Goal: Task Accomplishment & Management: Manage account settings

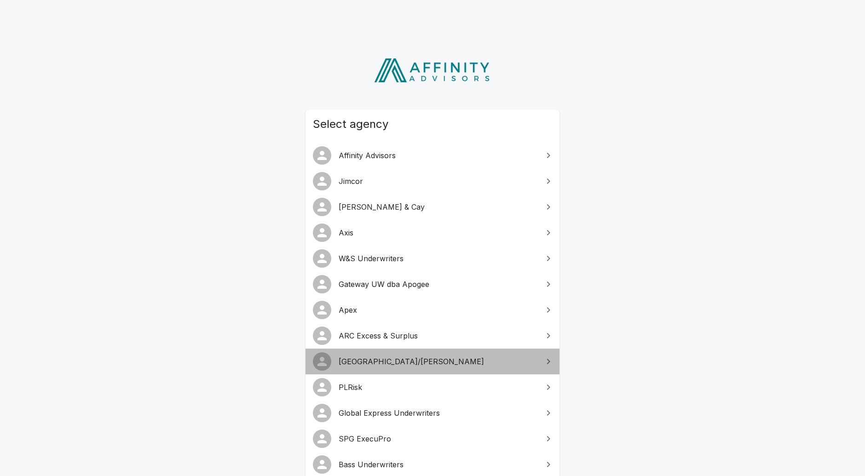
click at [369, 357] on span "[GEOGRAPHIC_DATA]/[PERSON_NAME]" at bounding box center [438, 361] width 199 height 11
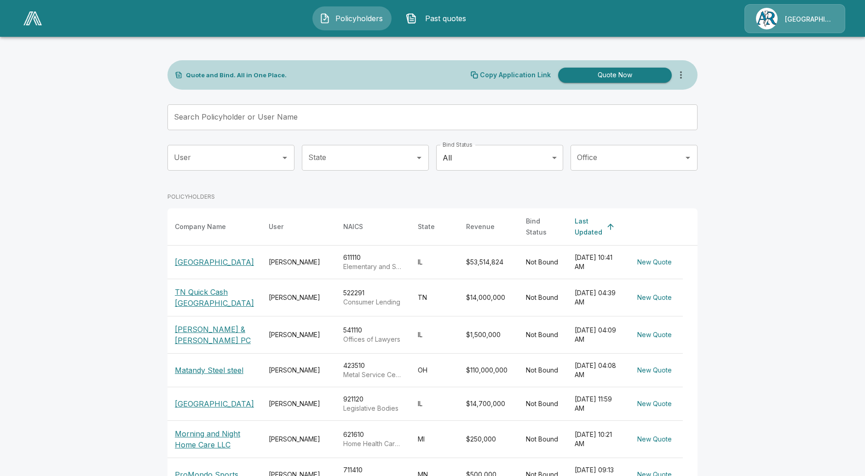
click at [443, 15] on span "Past quotes" at bounding box center [446, 18] width 51 height 11
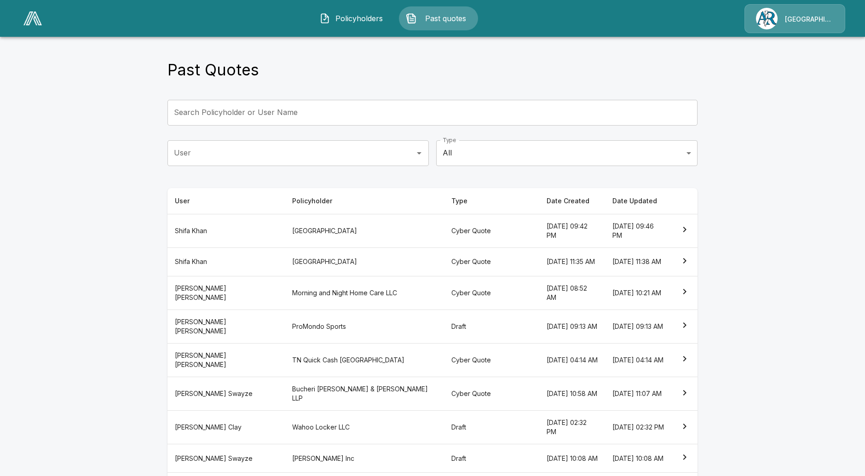
click at [330, 332] on th "ProMondo Sports" at bounding box center [364, 327] width 159 height 34
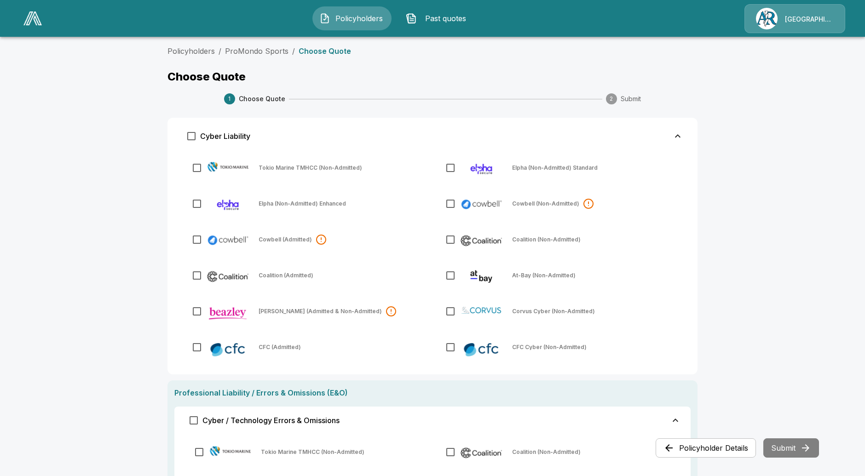
click at [324, 17] on img "button" at bounding box center [324, 18] width 11 height 11
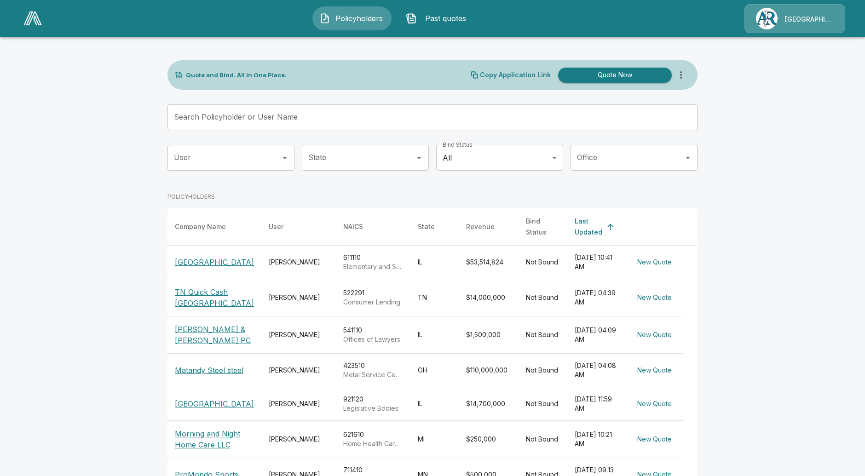
click at [608, 75] on button "Quote Now" at bounding box center [615, 75] width 114 height 15
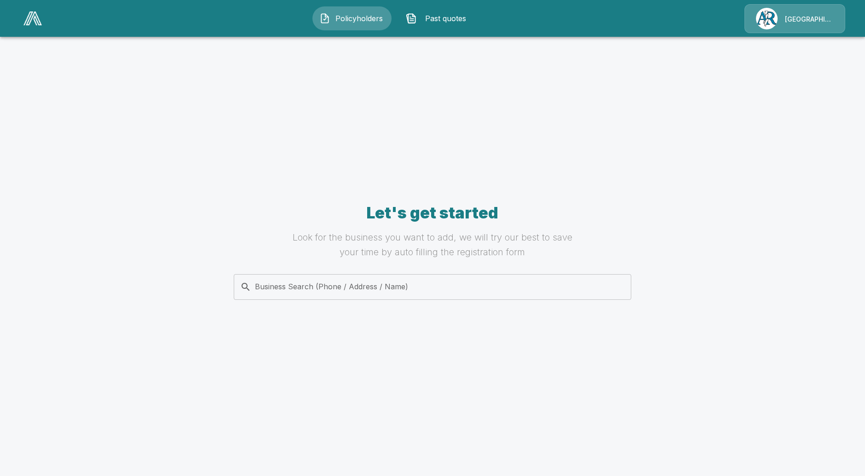
click at [296, 297] on div "Business Search (Phone / Address / Name)" at bounding box center [433, 287] width 398 height 26
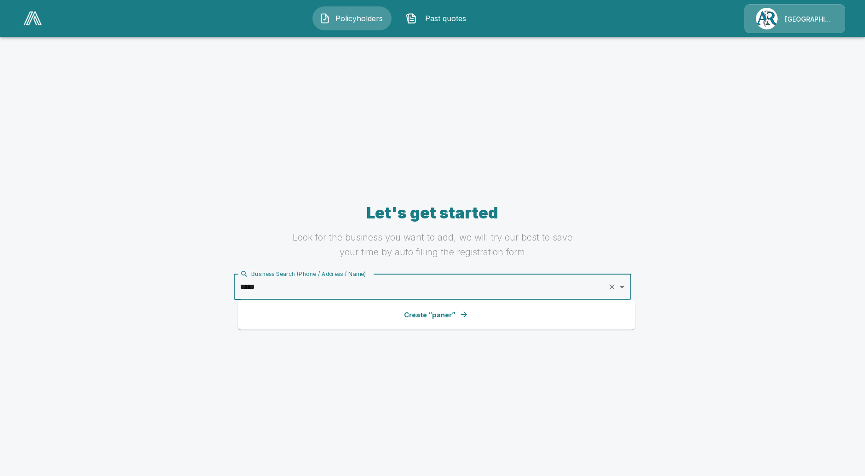
type input "******"
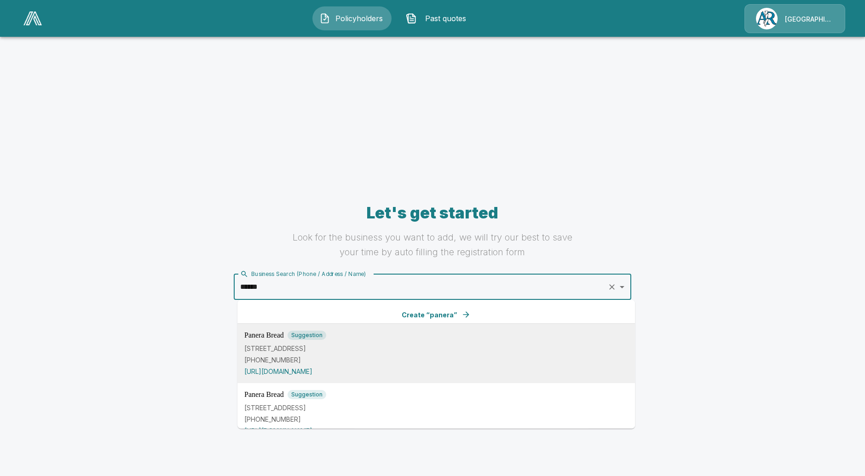
click at [375, 347] on p "4021 Coors Blvd NW, Albuquerque, NM 87120, USA" at bounding box center [436, 348] width 384 height 10
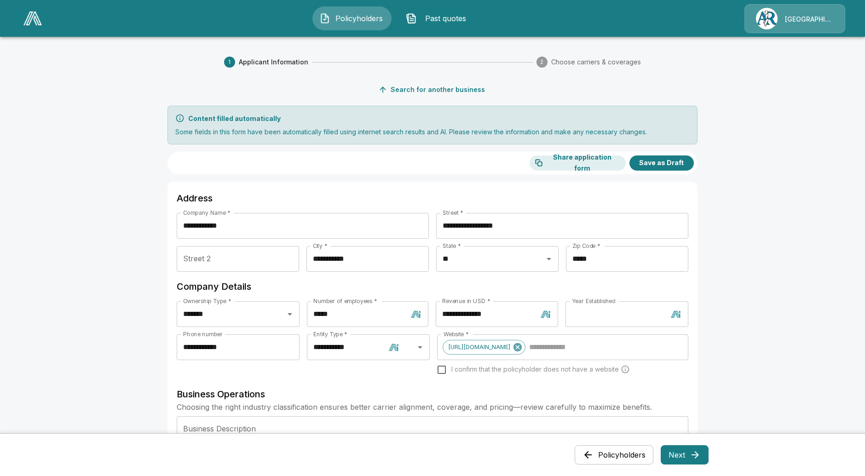
drag, startPoint x: 187, startPoint y: 117, endPoint x: 319, endPoint y: 127, distance: 132.4
click at [319, 127] on div "Content filled automatically Some fields in this form have been automatically f…" at bounding box center [433, 125] width 530 height 39
drag, startPoint x: 194, startPoint y: 120, endPoint x: 686, endPoint y: 141, distance: 492.4
click at [686, 137] on div "Content filled automatically Some fields in this form have been automatically f…" at bounding box center [433, 125] width 530 height 39
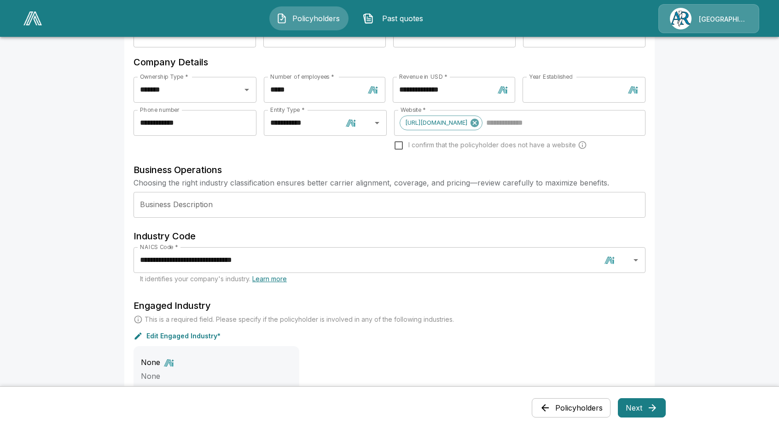
scroll to position [230, 0]
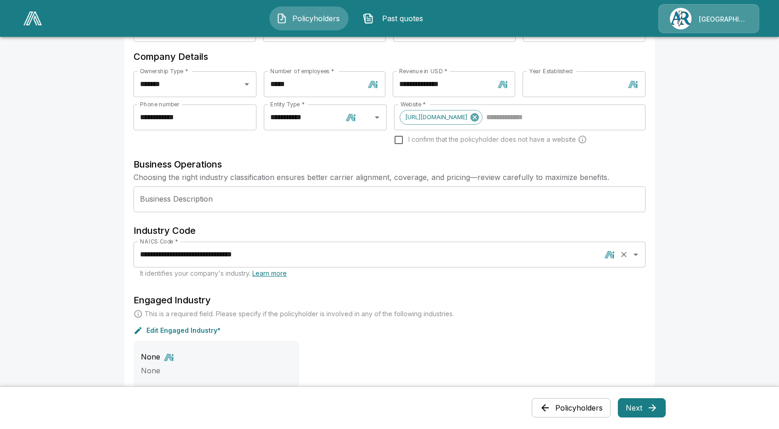
click at [405, 263] on input "**********" at bounding box center [369, 254] width 463 height 17
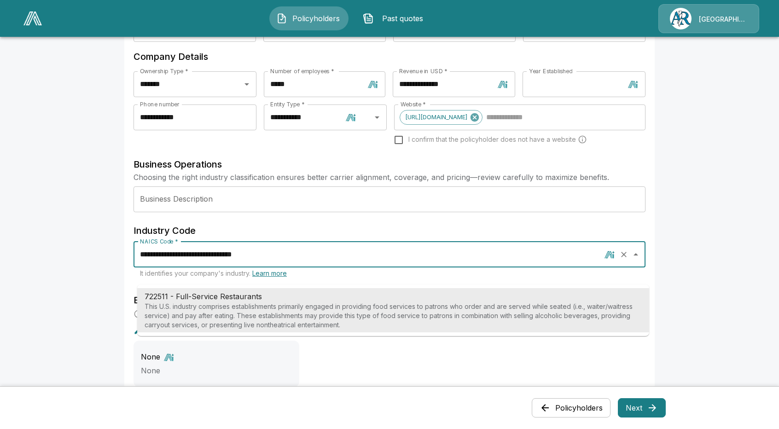
click at [380, 263] on input "**********" at bounding box center [369, 254] width 463 height 17
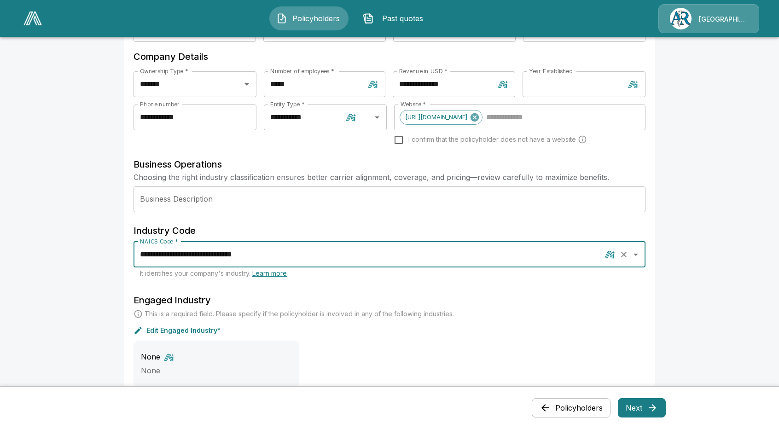
drag, startPoint x: 431, startPoint y: 266, endPoint x: 161, endPoint y: 273, distance: 269.8
click at [161, 263] on input "**********" at bounding box center [369, 254] width 463 height 17
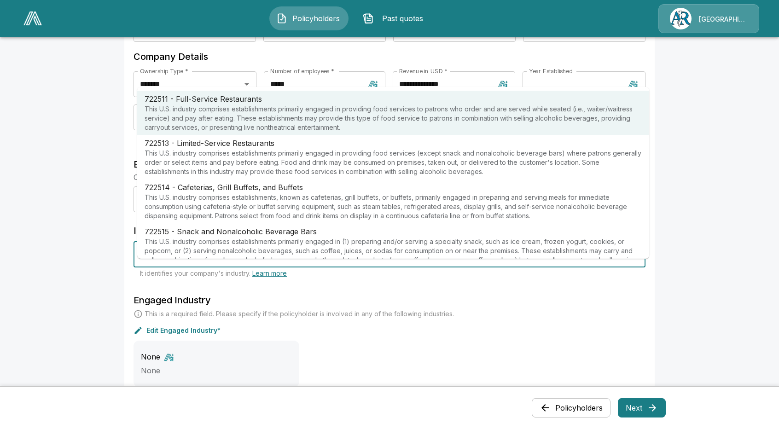
type input "**********"
click at [454, 307] on h6 "Engaged Industry" at bounding box center [389, 300] width 512 height 15
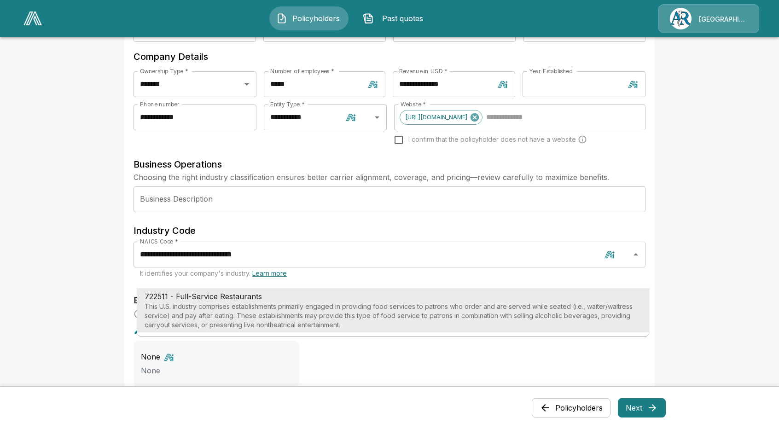
click at [522, 238] on h6 "Industry Code" at bounding box center [389, 230] width 512 height 15
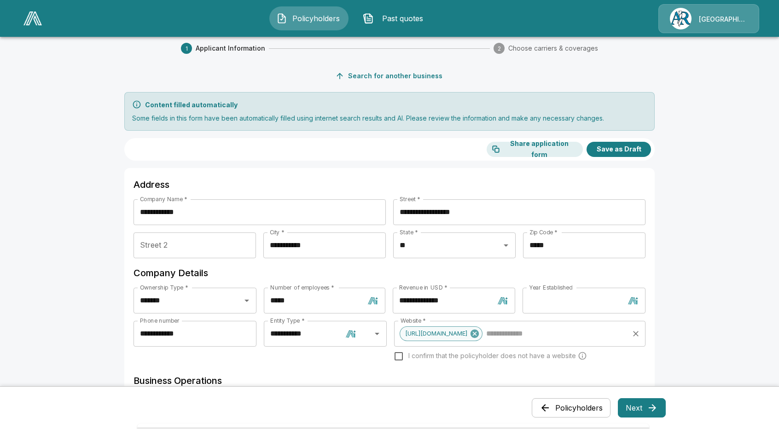
scroll to position [0, 0]
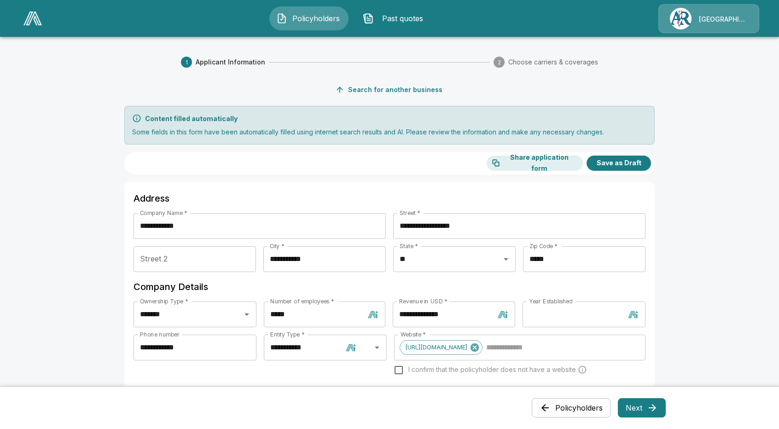
click at [315, 18] on span "Policyholders" at bounding box center [316, 18] width 51 height 11
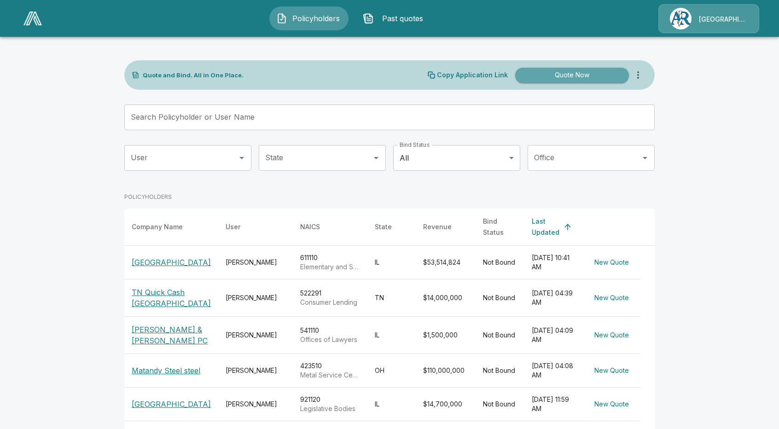
click at [564, 72] on button "Quote Now" at bounding box center [572, 75] width 114 height 15
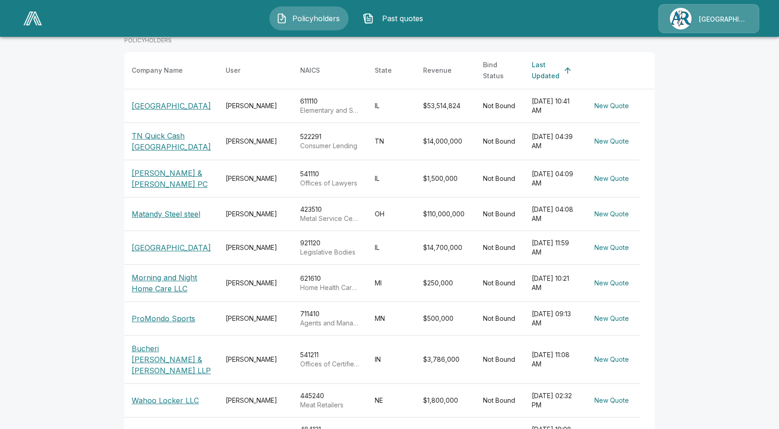
scroll to position [184, 0]
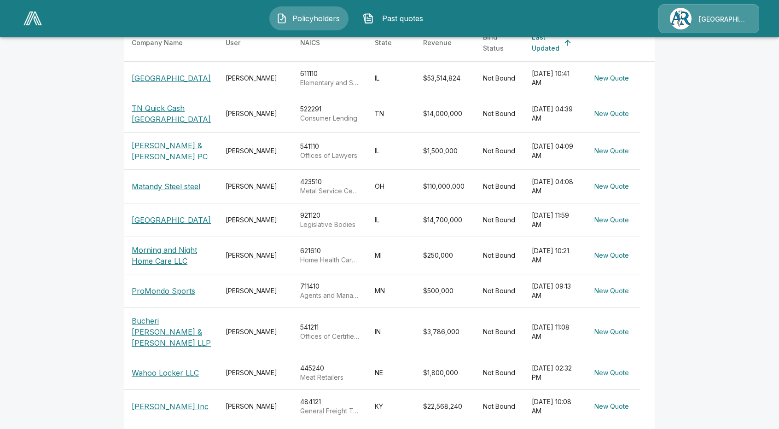
click at [374, 13] on button "Past quotes" at bounding box center [395, 18] width 79 height 24
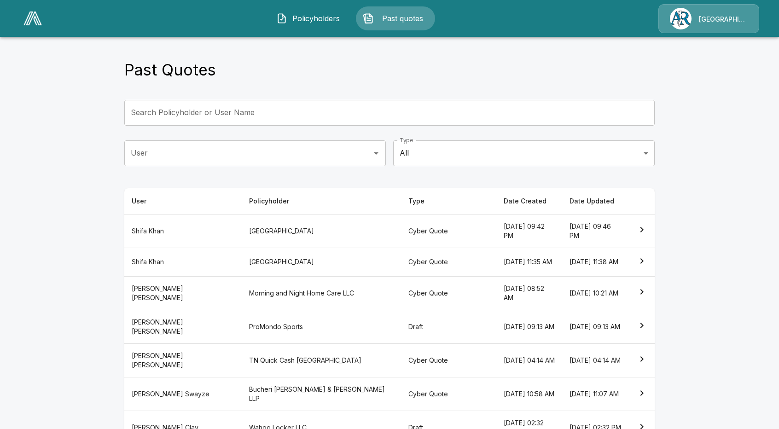
click at [169, 332] on th "Sam Watts" at bounding box center [182, 327] width 117 height 34
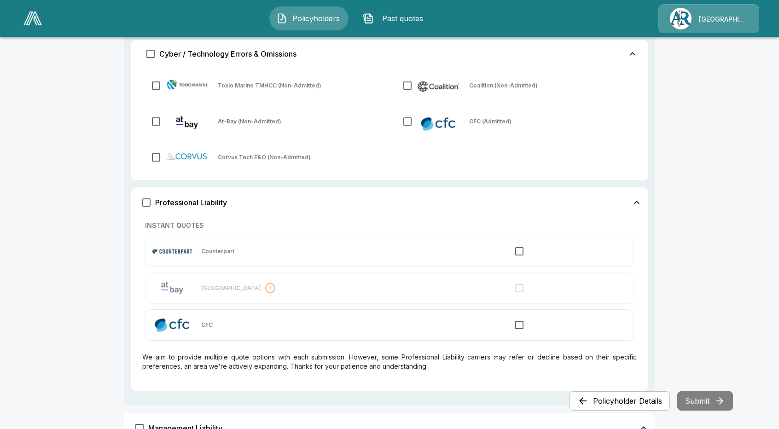
scroll to position [368, 0]
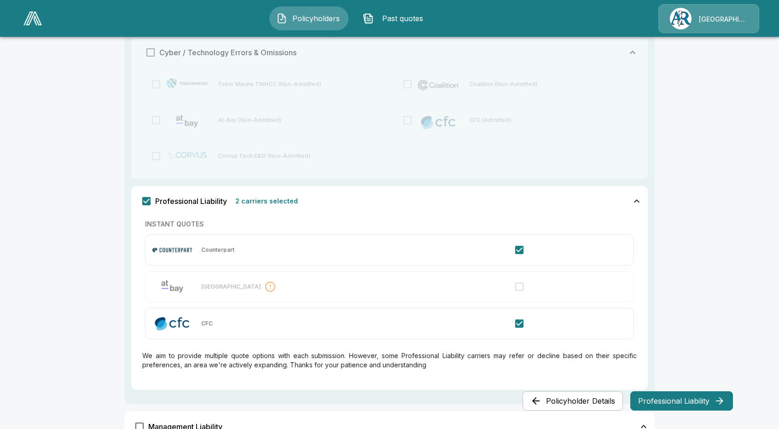
click at [292, 220] on p "INSTANT QUOTES" at bounding box center [389, 224] width 489 height 10
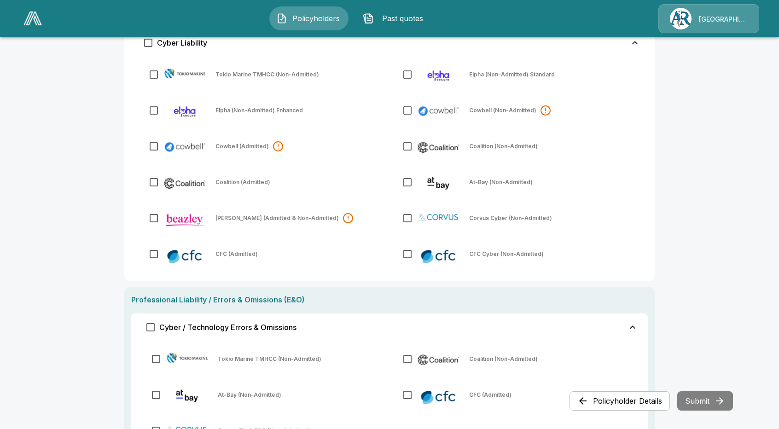
scroll to position [92, 0]
click at [320, 15] on span "Policyholders" at bounding box center [316, 18] width 51 height 11
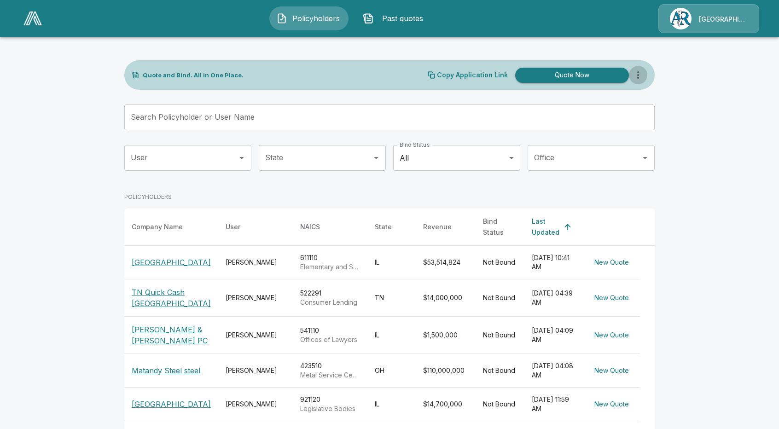
click at [643, 75] on icon "more" at bounding box center [637, 74] width 11 height 11
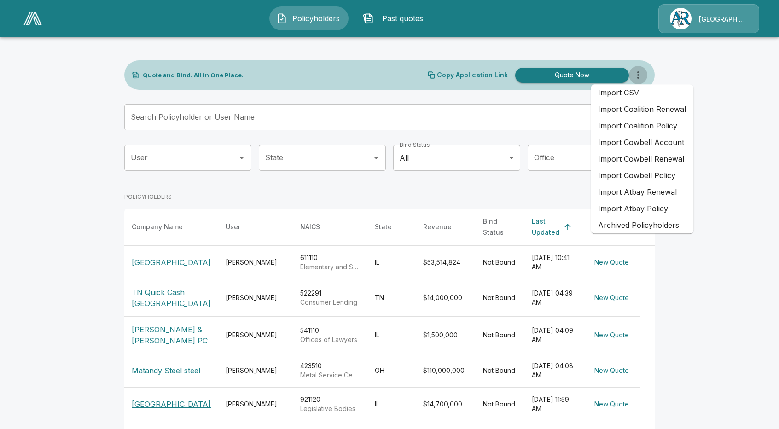
click at [643, 75] on icon "more" at bounding box center [637, 74] width 11 height 11
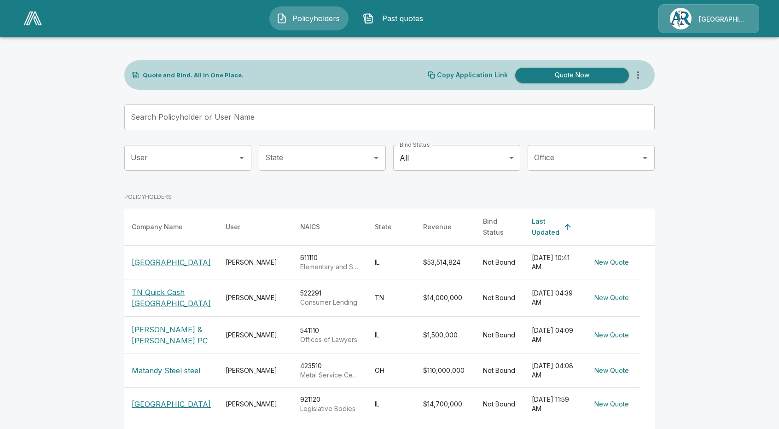
click at [519, 96] on div "Quote and Bind. All in One Place. Copy Application Link Quote Now Search Policy…" at bounding box center [389, 348] width 530 height 576
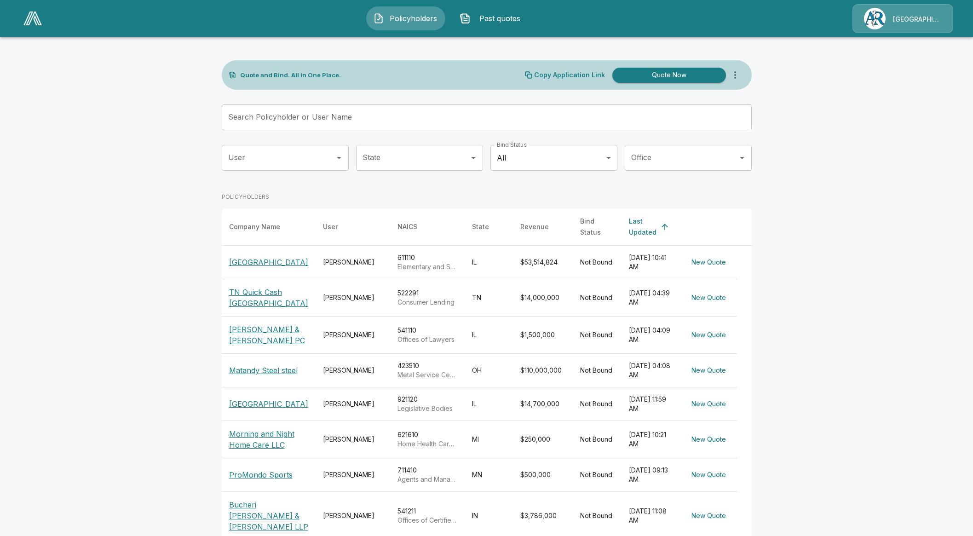
click at [194, 143] on main "Quote and Bind. All in One Place. Copy Application Link Quote Now Search Policy…" at bounding box center [486, 323] width 973 height 647
click at [572, 72] on p "Copy Application Link" at bounding box center [569, 75] width 71 height 6
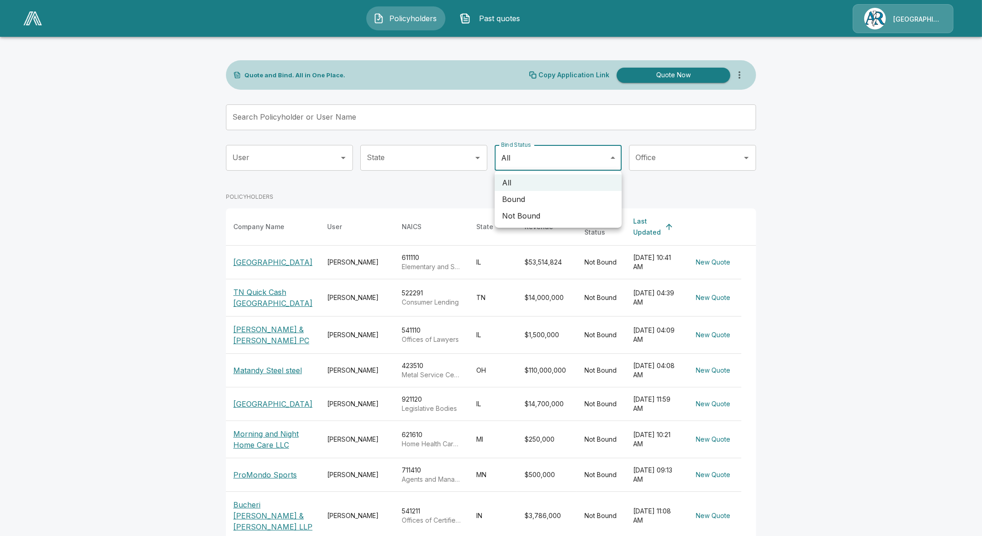
click at [563, 156] on body "Policyholders Past quotes Arlington/Roe Link successfully copied! Quote and Bin…" at bounding box center [491, 323] width 982 height 647
click at [543, 200] on li "Bound" at bounding box center [558, 199] width 127 height 17
type input "*****"
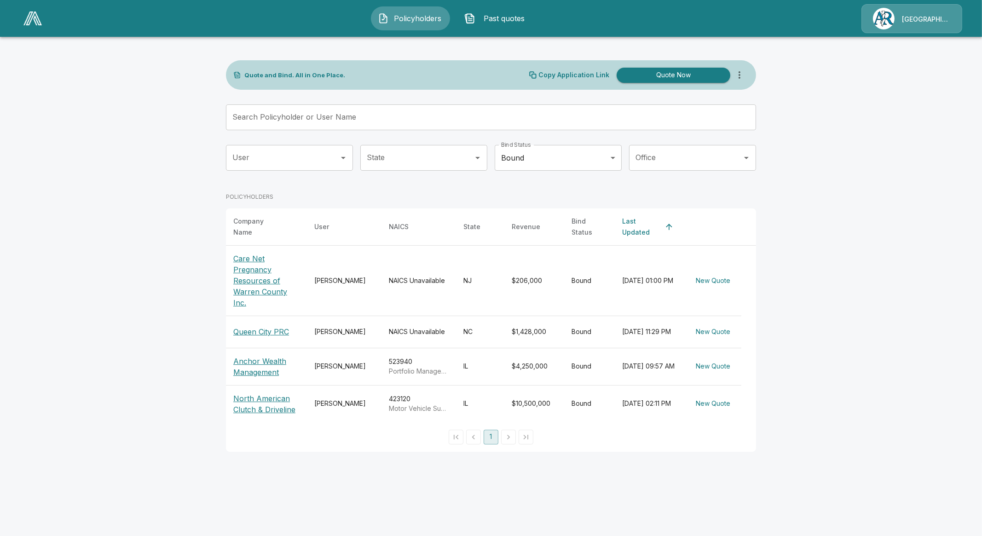
click at [248, 257] on p "Care Net Pregnancy Resources of Warren County Inc." at bounding box center [266, 280] width 66 height 55
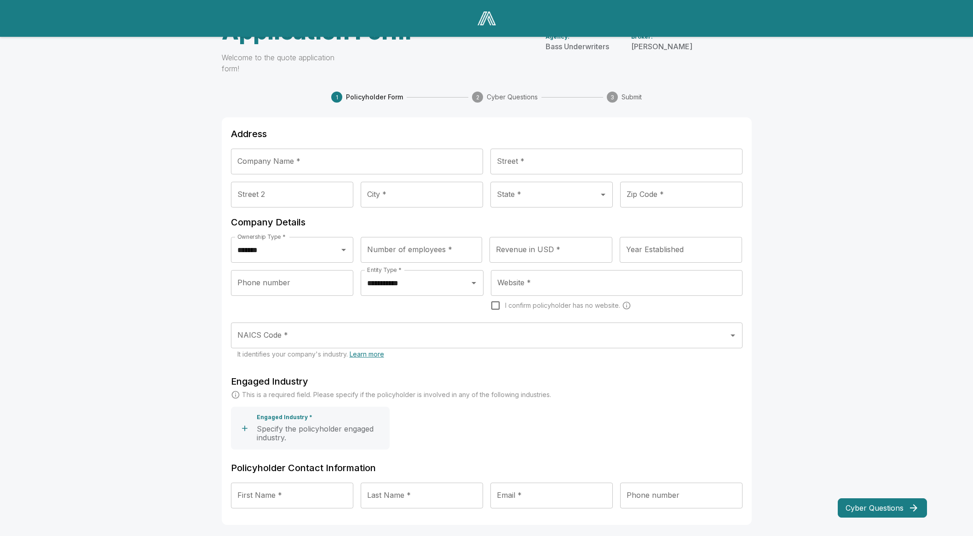
scroll to position [47, 0]
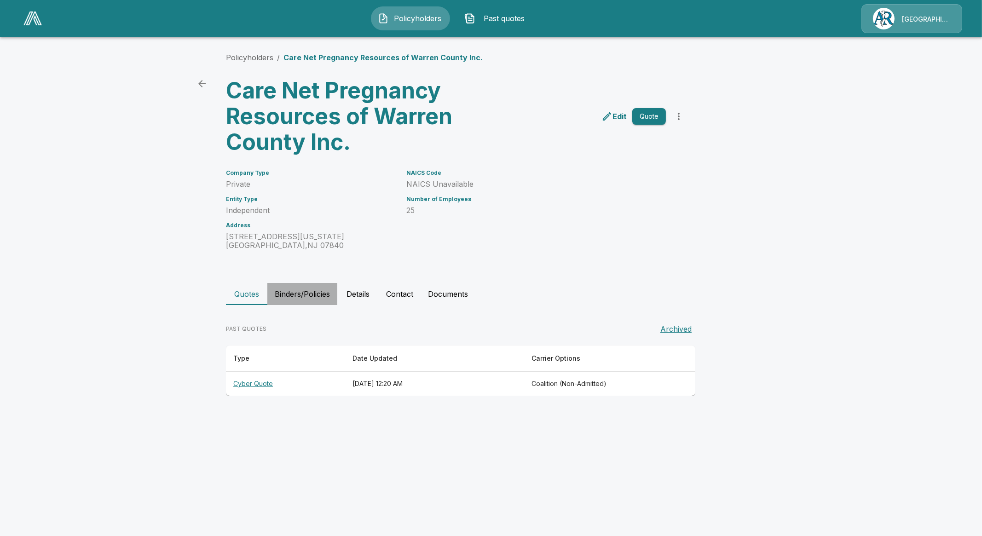
click at [327, 291] on button "Binders/Policies" at bounding box center [302, 294] width 70 height 22
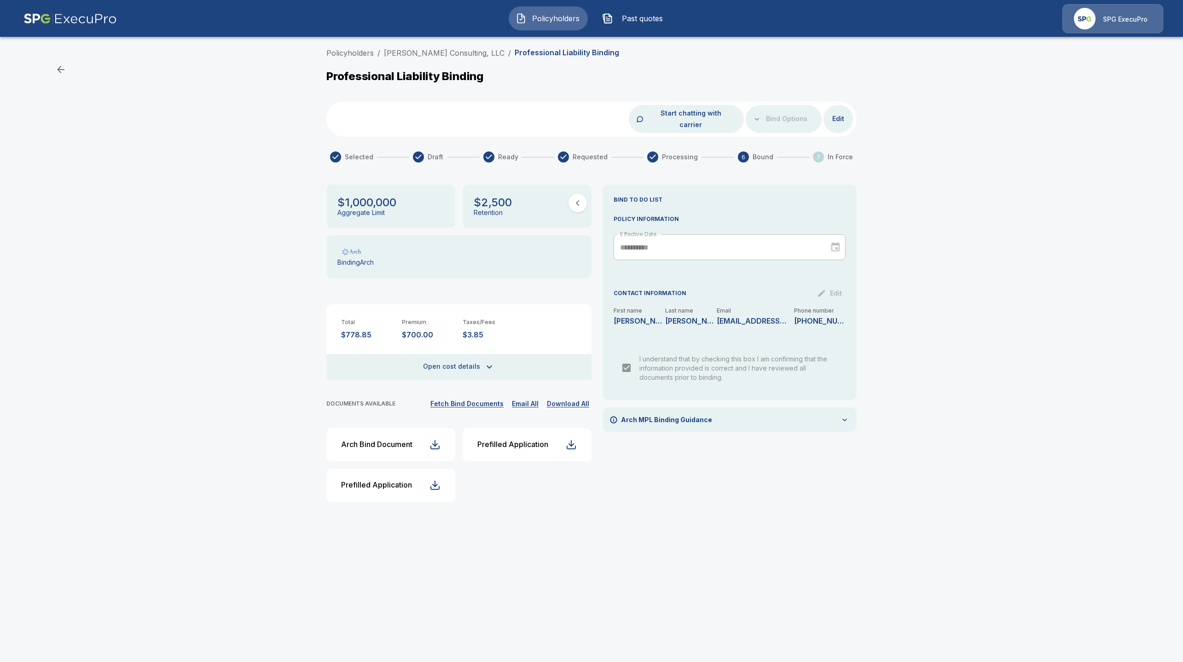
drag, startPoint x: 0, startPoint y: 0, endPoint x: 546, endPoint y: 18, distance: 546.5
click at [546, 18] on span "Policyholders" at bounding box center [555, 18] width 51 height 11
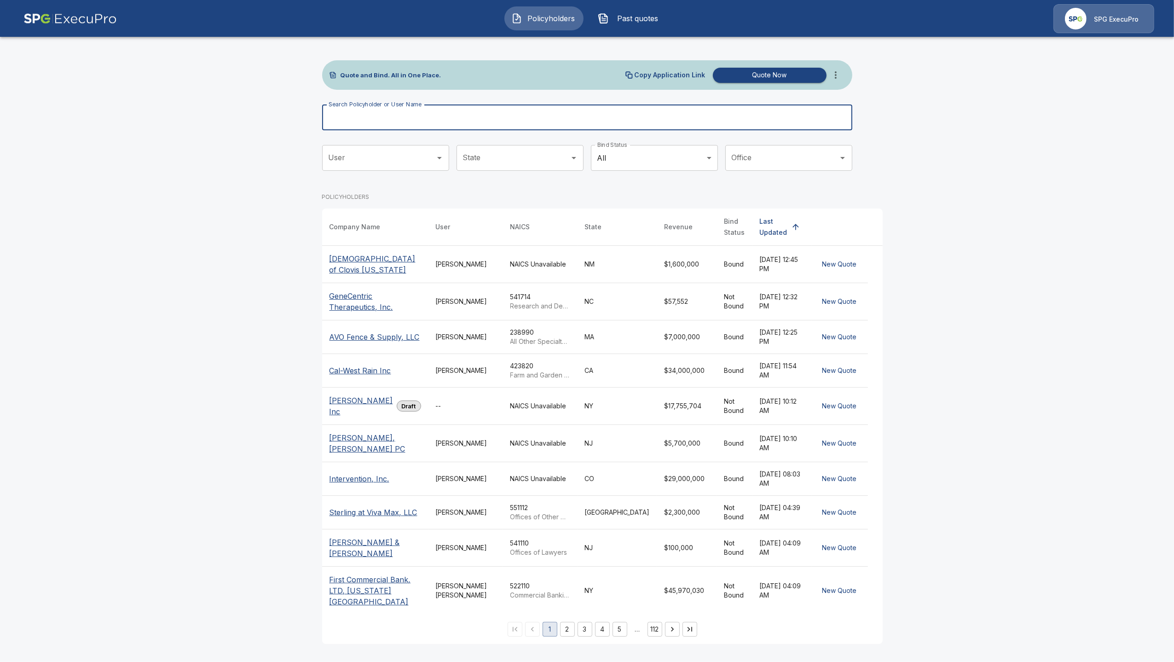
click at [458, 110] on input "Search Policyholder or User Name" at bounding box center [582, 117] width 520 height 26
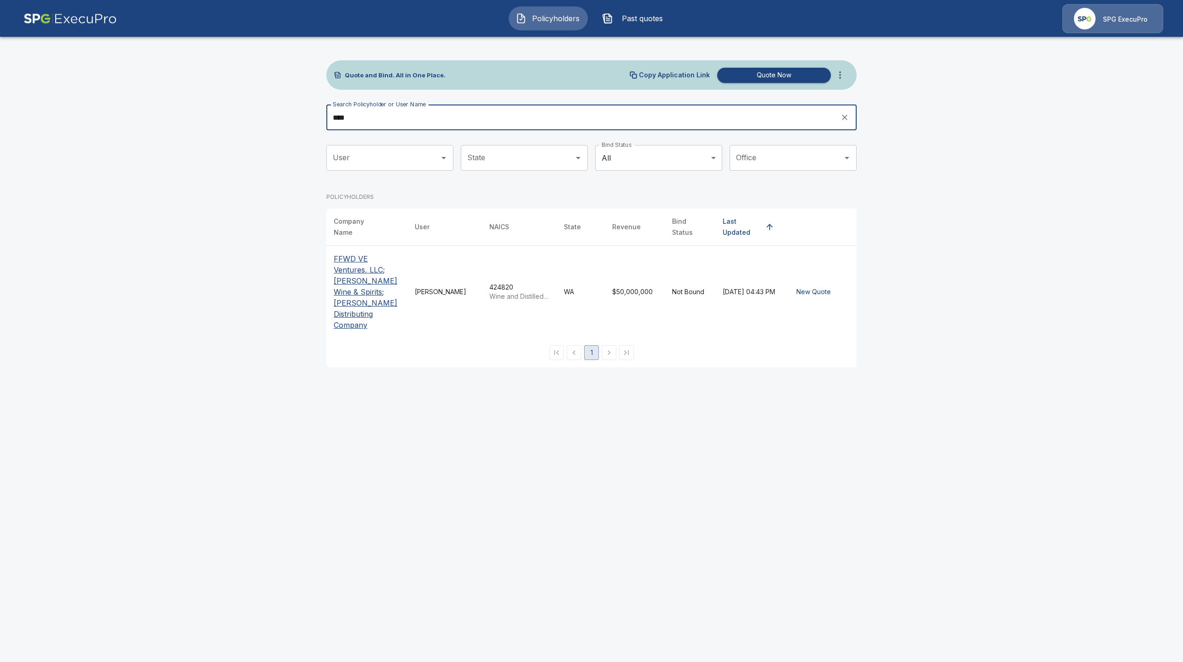
type input "****"
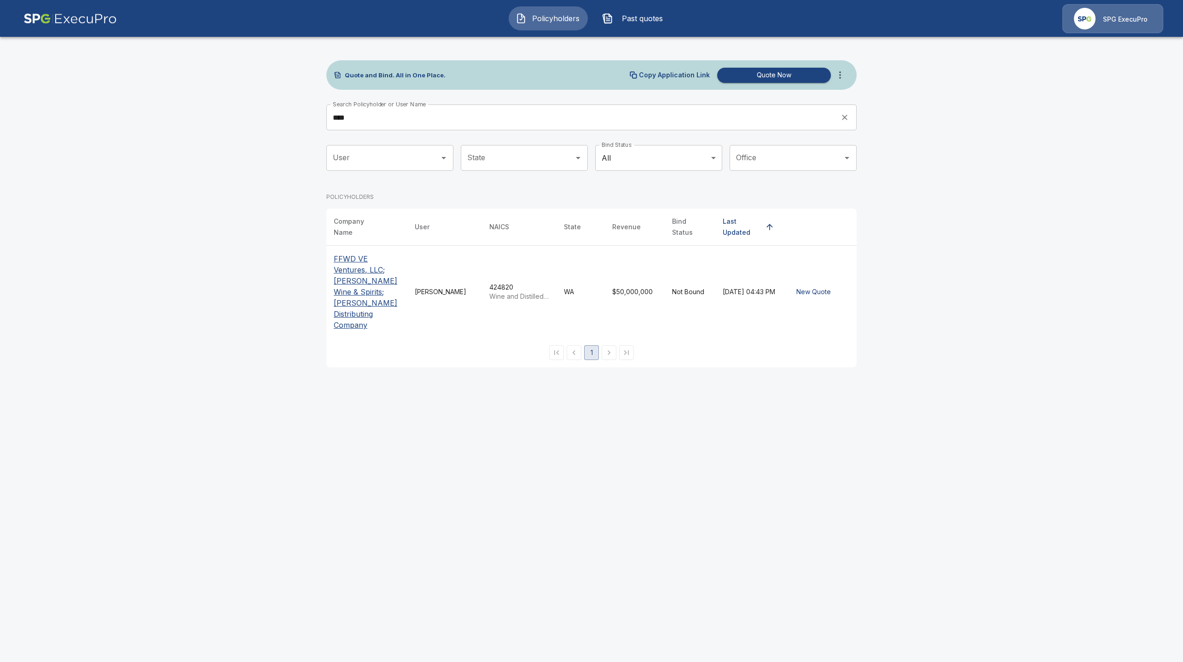
click at [369, 284] on p "FFWD VE Ventures, LLC; Vehrs Wine & Spirits; Vehrs Distributing Company" at bounding box center [367, 291] width 66 height 77
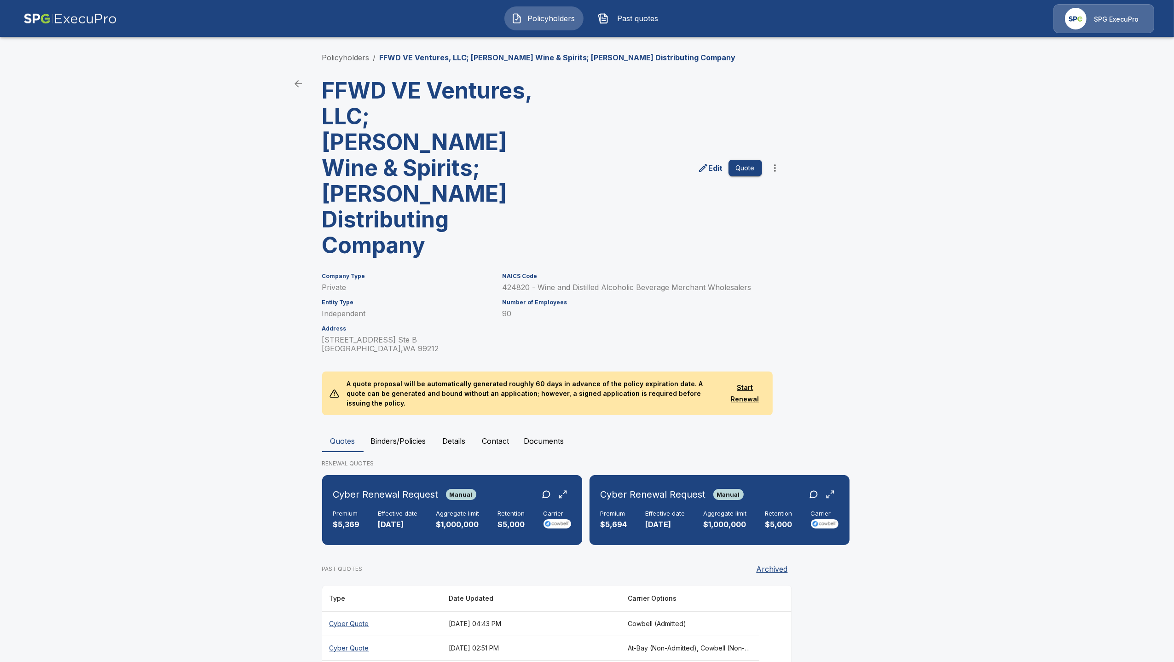
click at [399, 430] on button "Binders/Policies" at bounding box center [399, 441] width 70 height 22
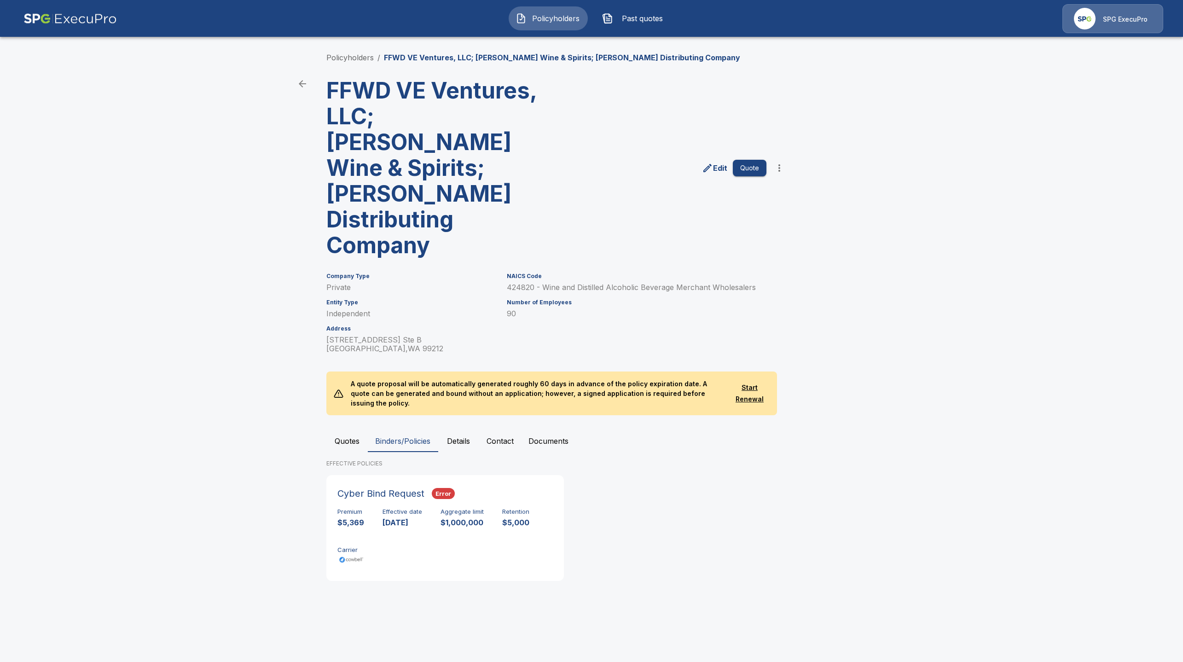
click at [415, 479] on div "Cyber Bind Request Error Premium $5,369 Effective date [DATE] Aggregate limit $…" at bounding box center [445, 528] width 230 height 98
click at [408, 517] on p "[DATE]" at bounding box center [402, 522] width 40 height 11
click at [160, 320] on main "Policyholders / FFWD VE Ventures, LLC; [PERSON_NAME] Wine & Spirits; [PERSON_NA…" at bounding box center [591, 303] width 1183 height 606
click at [425, 508] on div "Premium $5,369 Effective date [DATE] Aggregate limit $1,000,000 Retention $5,00…" at bounding box center [444, 537] width 215 height 58
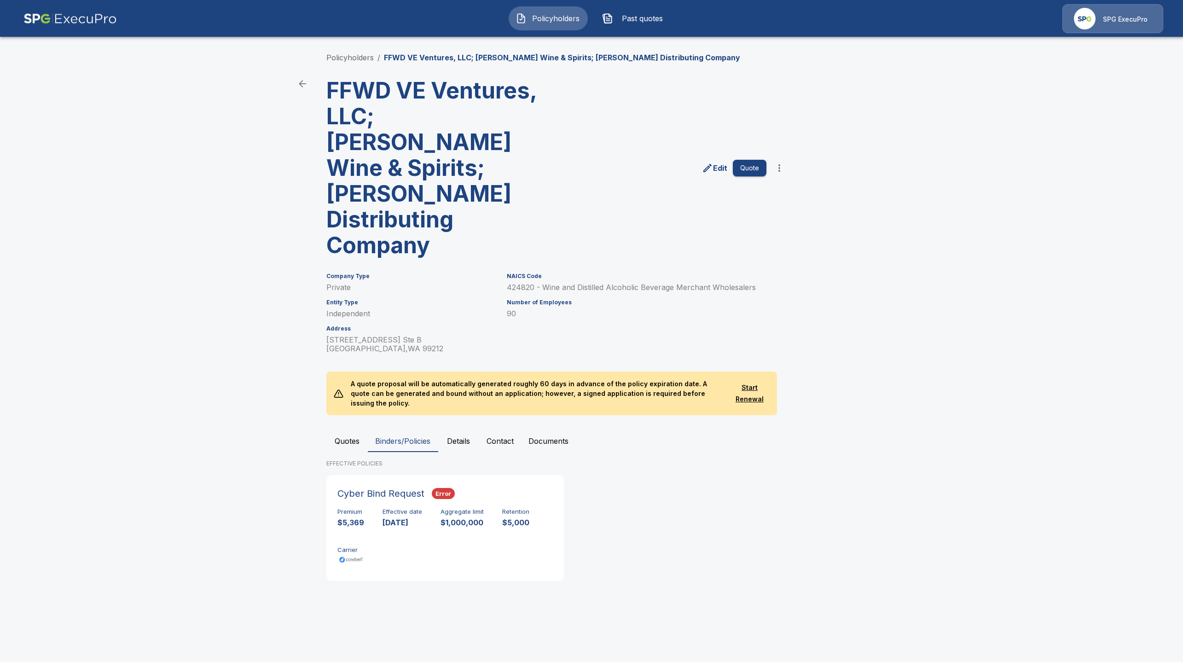
click at [642, 98] on div "Edit Quote" at bounding box center [671, 164] width 235 height 188
click at [491, 508] on div "Premium $5,369 Effective date [DATE] Aggregate limit $1,000,000 Retention $5,00…" at bounding box center [444, 537] width 215 height 58
click at [341, 430] on button "Quotes" at bounding box center [346, 441] width 41 height 22
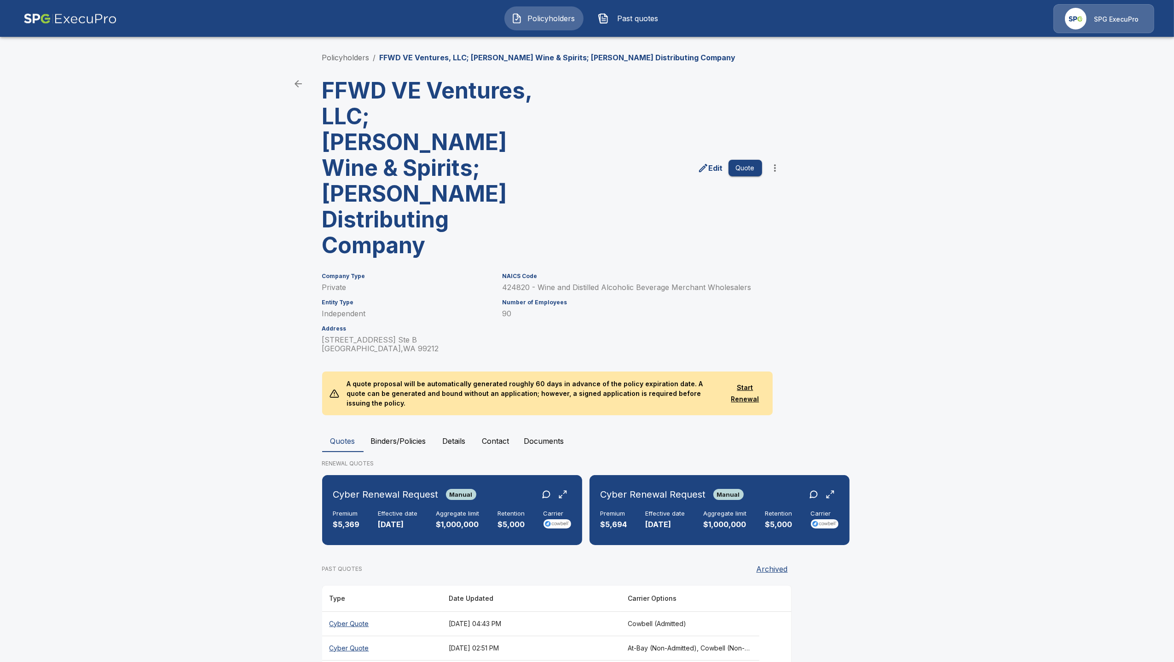
click at [368, 611] on th "Cyber Quote" at bounding box center [381, 623] width 119 height 24
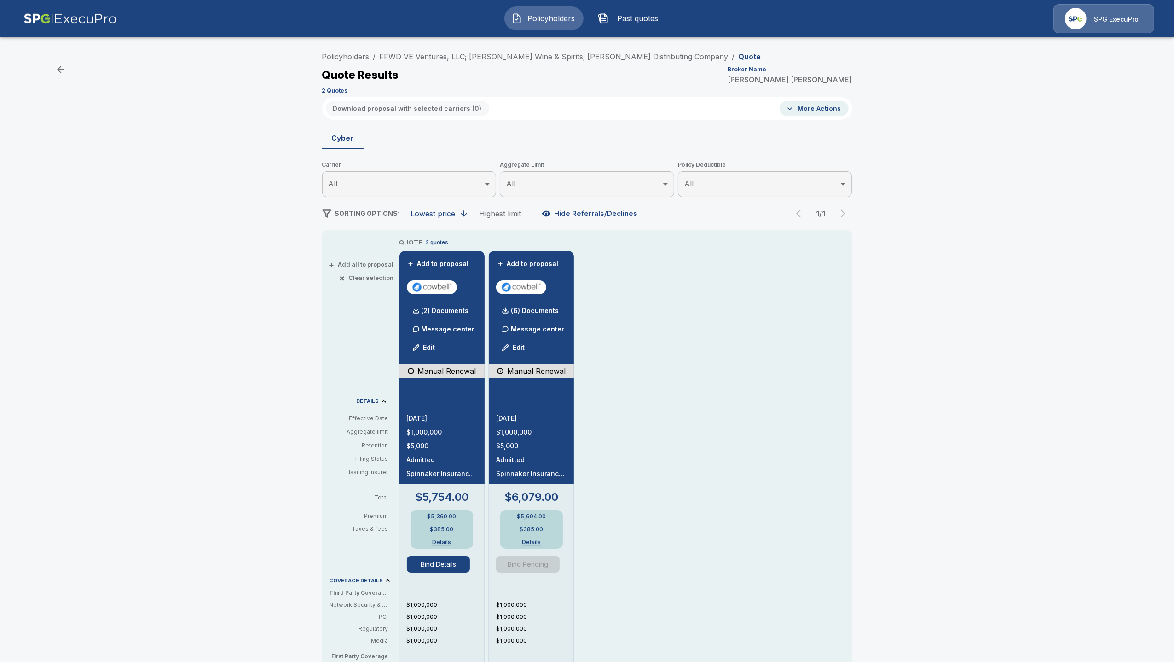
click at [471, 566] on span "Bind Details" at bounding box center [442, 564] width 70 height 17
click at [470, 566] on button "Bind Details" at bounding box center [439, 564] width 64 height 17
click at [1001, 611] on div "Policyholders / FFWD VE Ventures, LLC; [PERSON_NAME] Wine & Spirits; [PERSON_NA…" at bounding box center [587, 487] width 1174 height 886
